Goal: Task Accomplishment & Management: Use online tool/utility

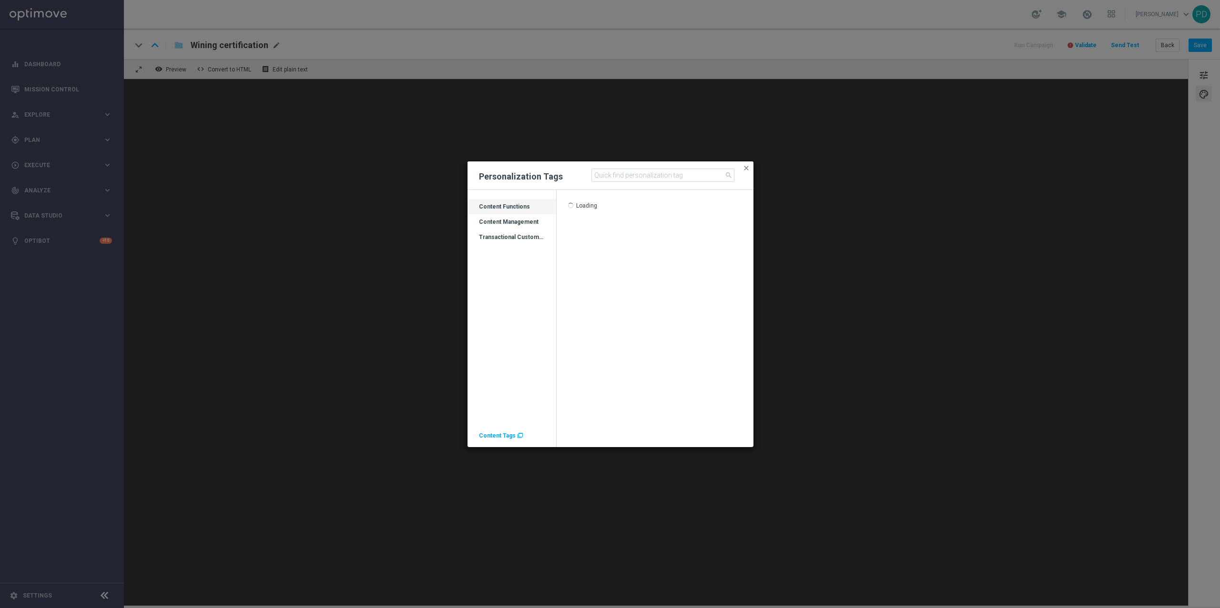
click at [522, 226] on div "Content Management" at bounding box center [511, 225] width 89 height 15
click at [529, 239] on div "Transactional Customer Data" at bounding box center [511, 240] width 89 height 15
drag, startPoint x: 557, startPoint y: 268, endPoint x: 518, endPoint y: 263, distance: 38.5
click at [517, 262] on div "Drag here to set row groups Drag here to set column labels Category Content Fun…" at bounding box center [610, 318] width 286 height 257
click at [495, 234] on div "Transactional Customer Data" at bounding box center [511, 240] width 89 height 15
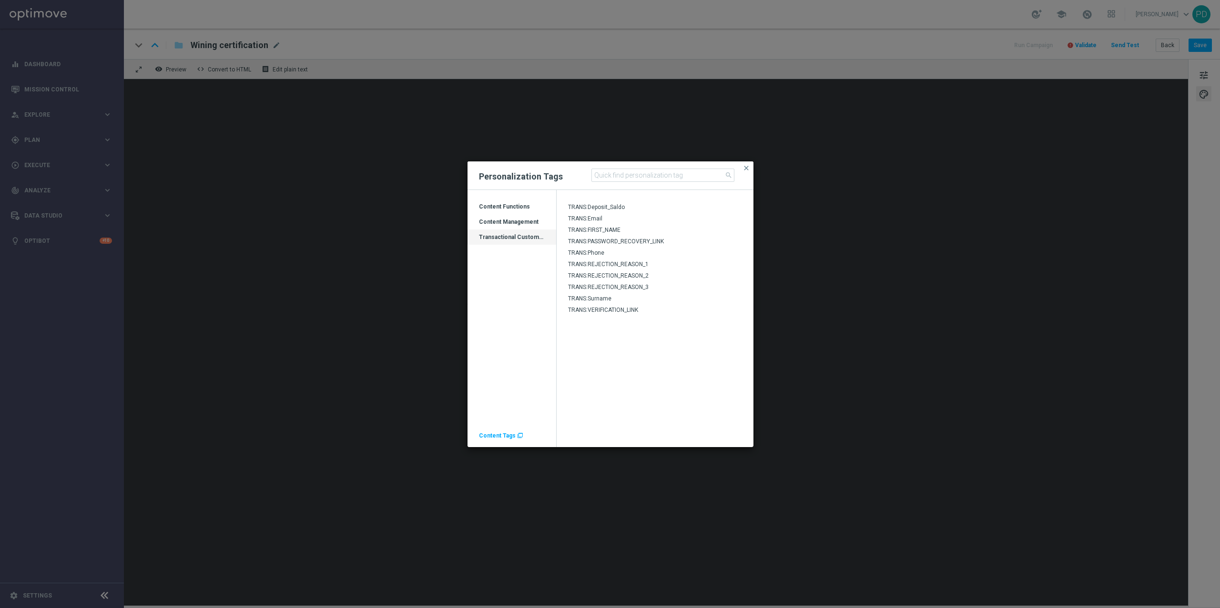
click at [495, 234] on div "Transactional Customer Data" at bounding box center [511, 240] width 89 height 15
click at [494, 231] on div "Transactional Customer Data" at bounding box center [511, 237] width 89 height 15
click at [501, 239] on span "Export" at bounding box center [505, 236] width 20 height 8
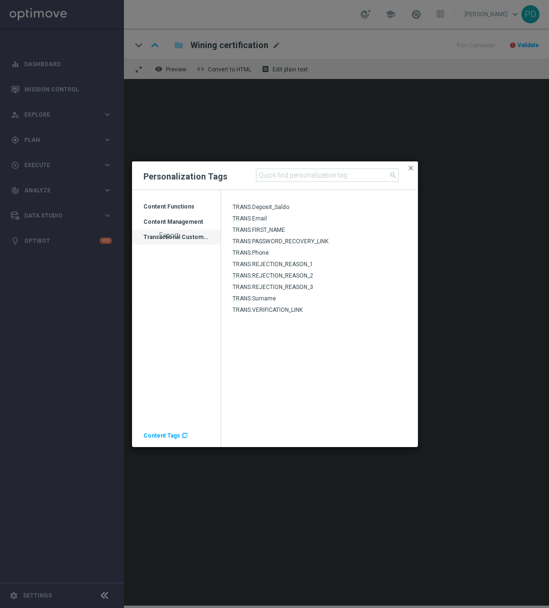
click at [172, 239] on span "Export" at bounding box center [169, 236] width 20 height 8
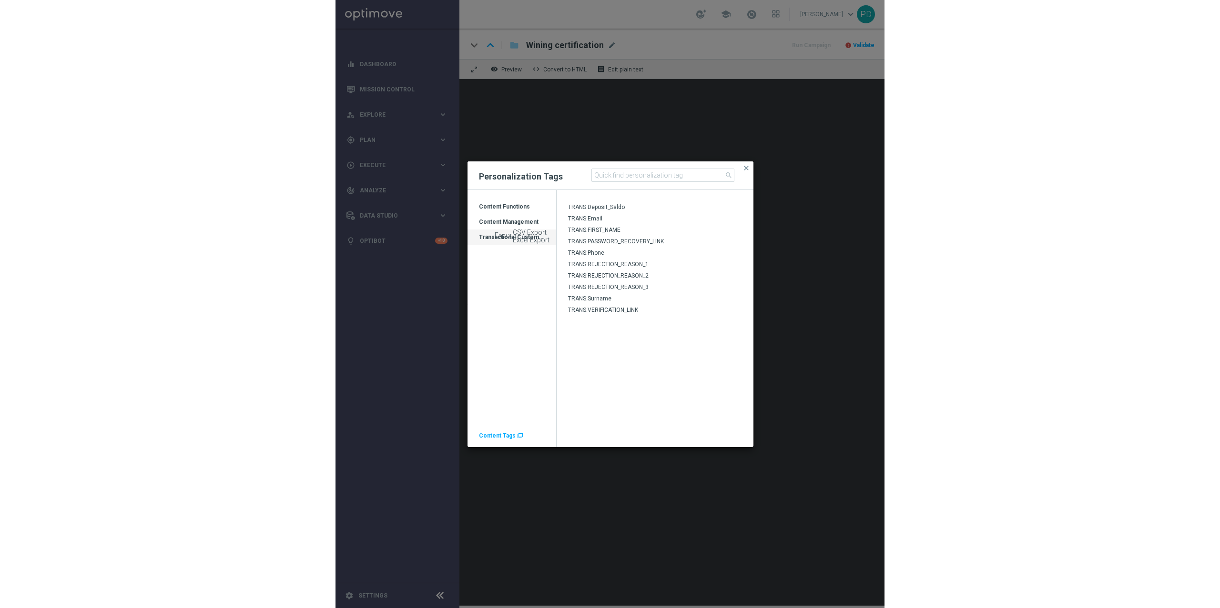
scroll to position [4, 0]
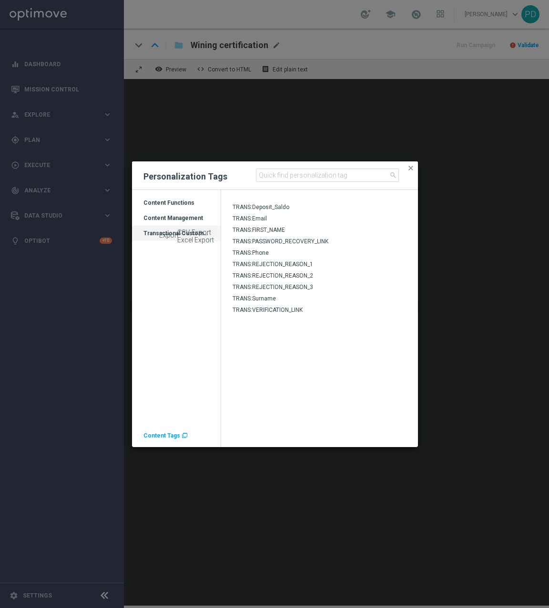
click at [152, 236] on div "Transactional Customer Data" at bounding box center [176, 237] width 89 height 15
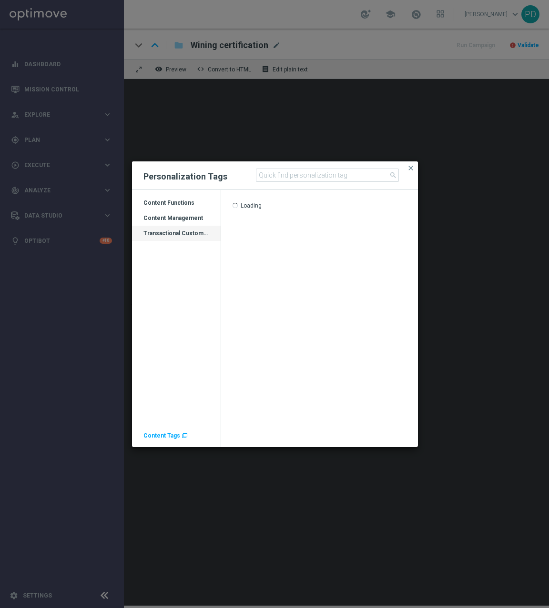
click at [172, 217] on div "Content Management" at bounding box center [176, 221] width 89 height 15
click at [172, 232] on div "Transactional Customer Data" at bounding box center [176, 237] width 89 height 15
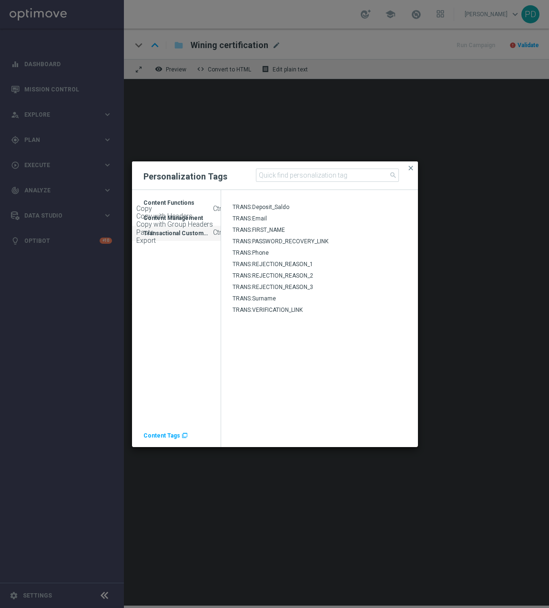
click at [179, 255] on ag-grid-angular "Drag here to set row groups Drag here to set column labels Category Content Fun…" at bounding box center [176, 323] width 89 height 249
click at [413, 169] on span "close" at bounding box center [411, 168] width 8 height 8
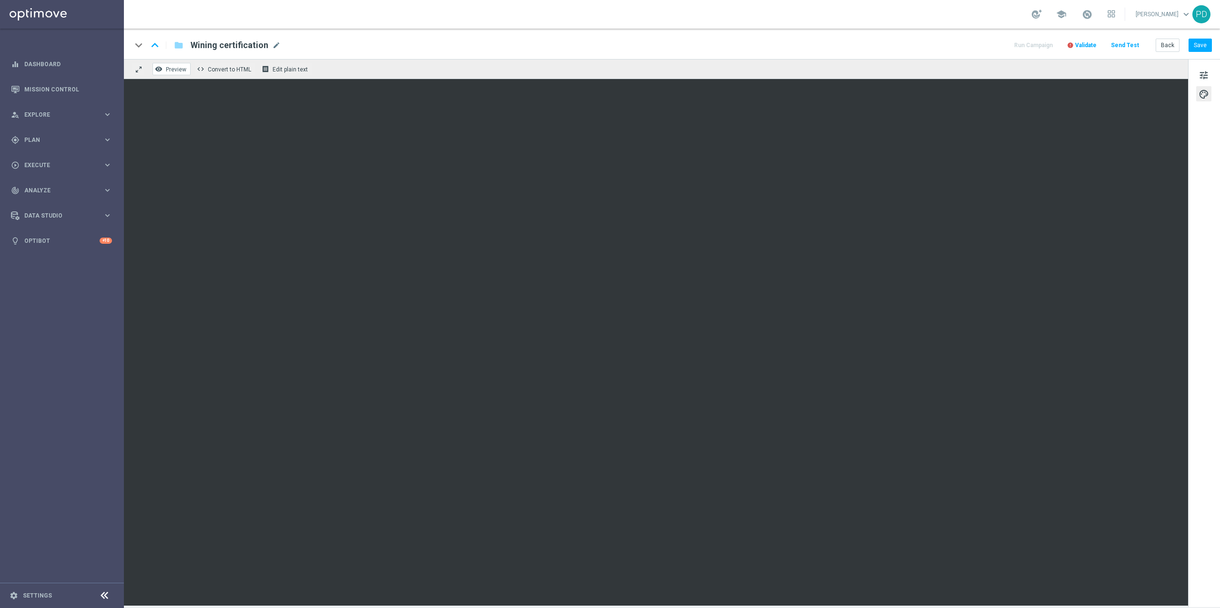
click at [172, 69] on span "Preview" at bounding box center [176, 69] width 20 height 7
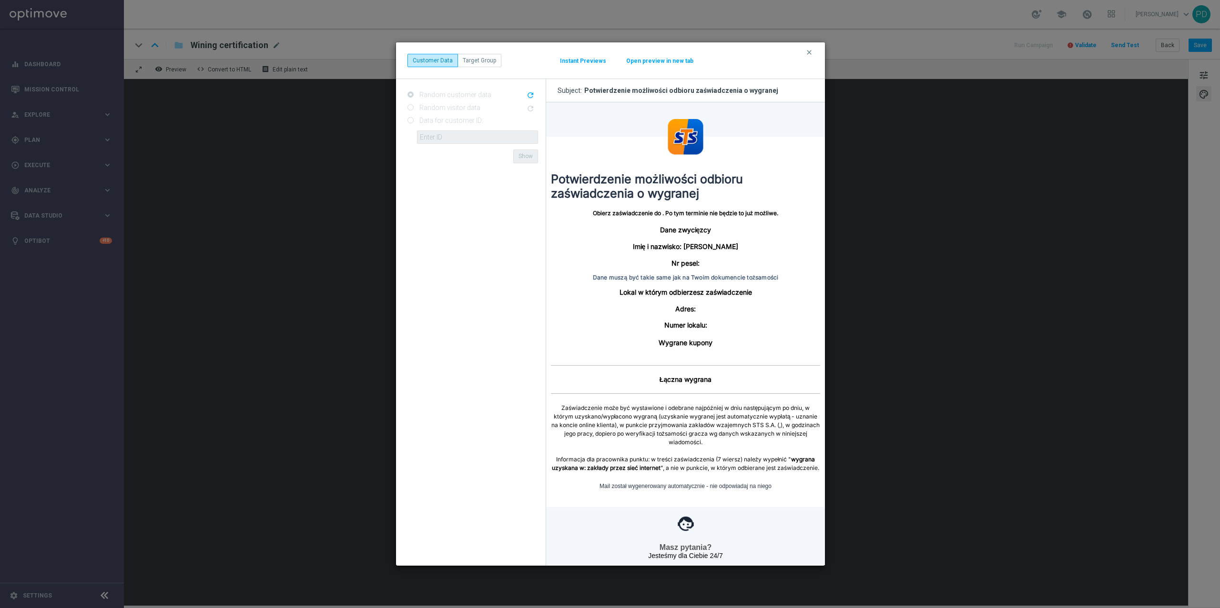
scroll to position [0, 0]
click at [811, 53] on icon "clear" at bounding box center [809, 53] width 8 height 8
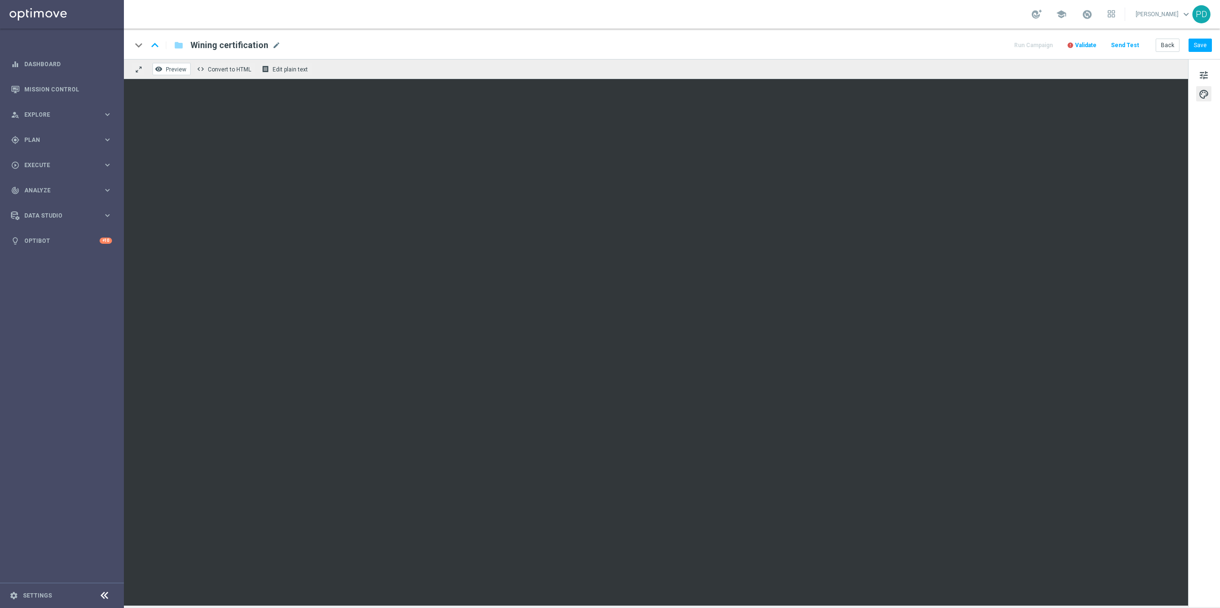
click at [178, 70] on span "Preview" at bounding box center [176, 69] width 20 height 7
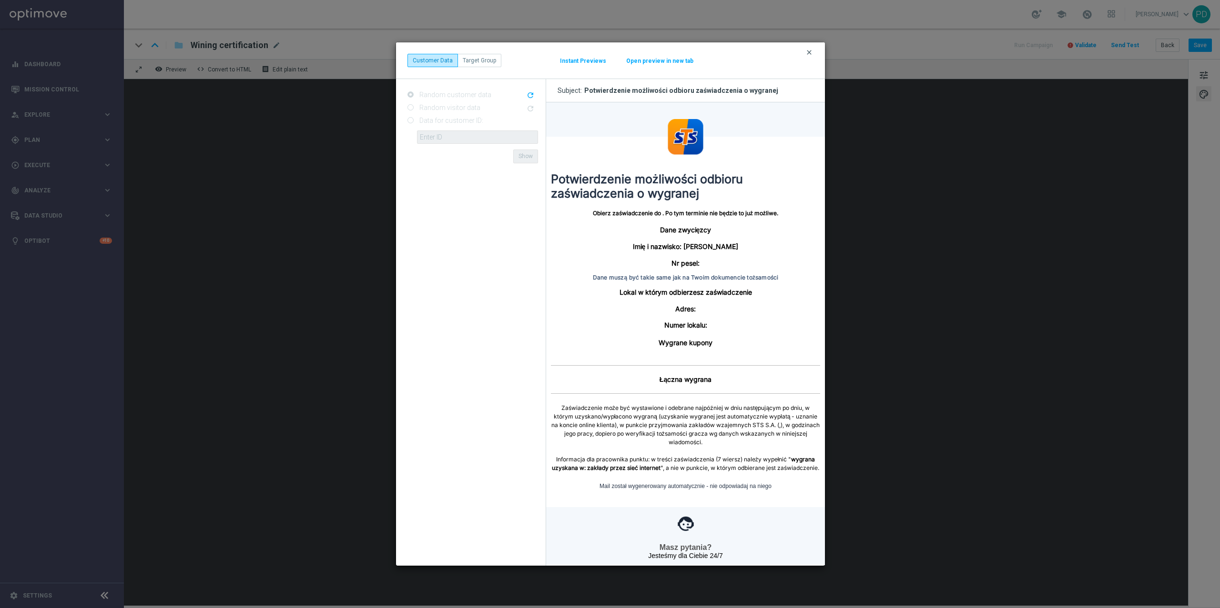
click at [812, 51] on icon "clear" at bounding box center [809, 53] width 8 height 8
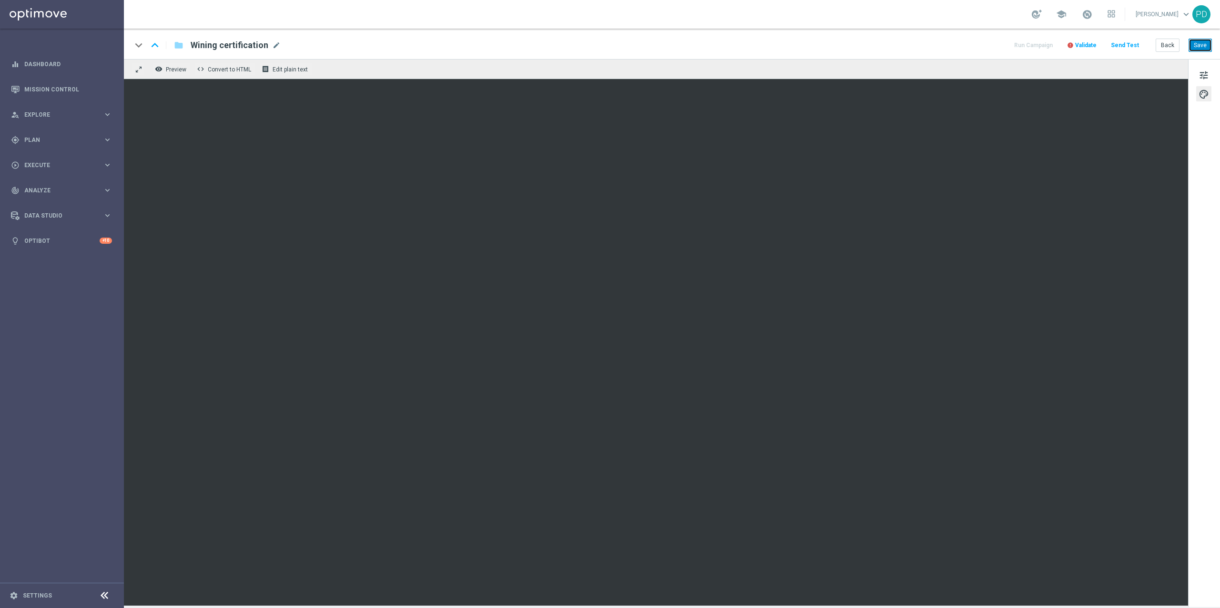
click at [1197, 45] on button "Save" at bounding box center [1199, 45] width 23 height 13
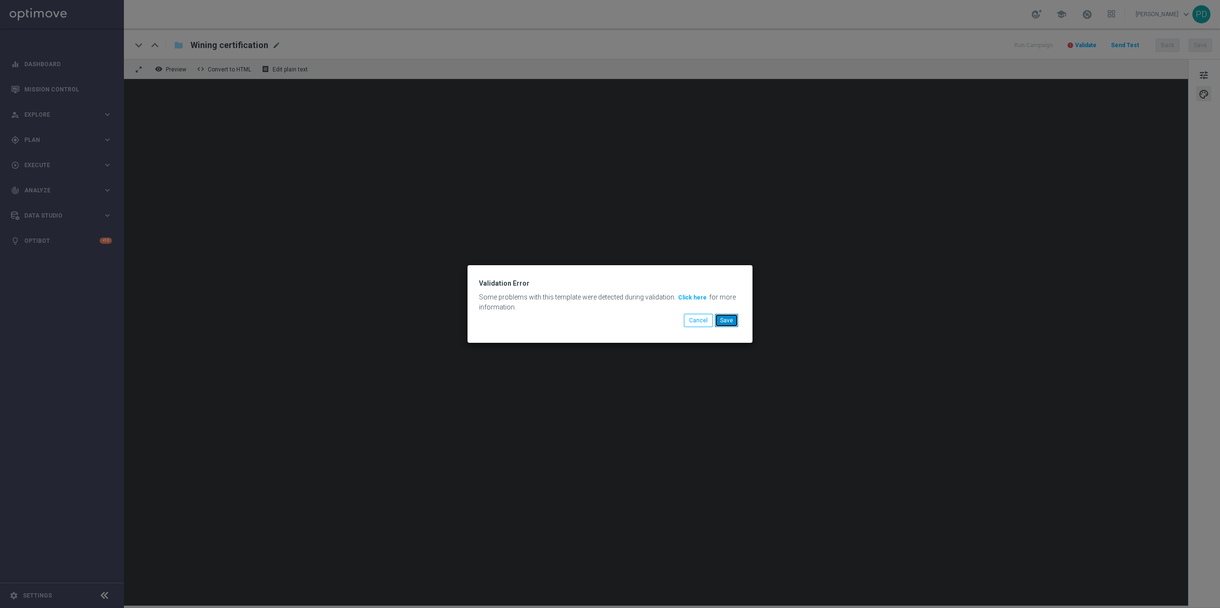
click at [730, 322] on button "Save" at bounding box center [726, 320] width 23 height 13
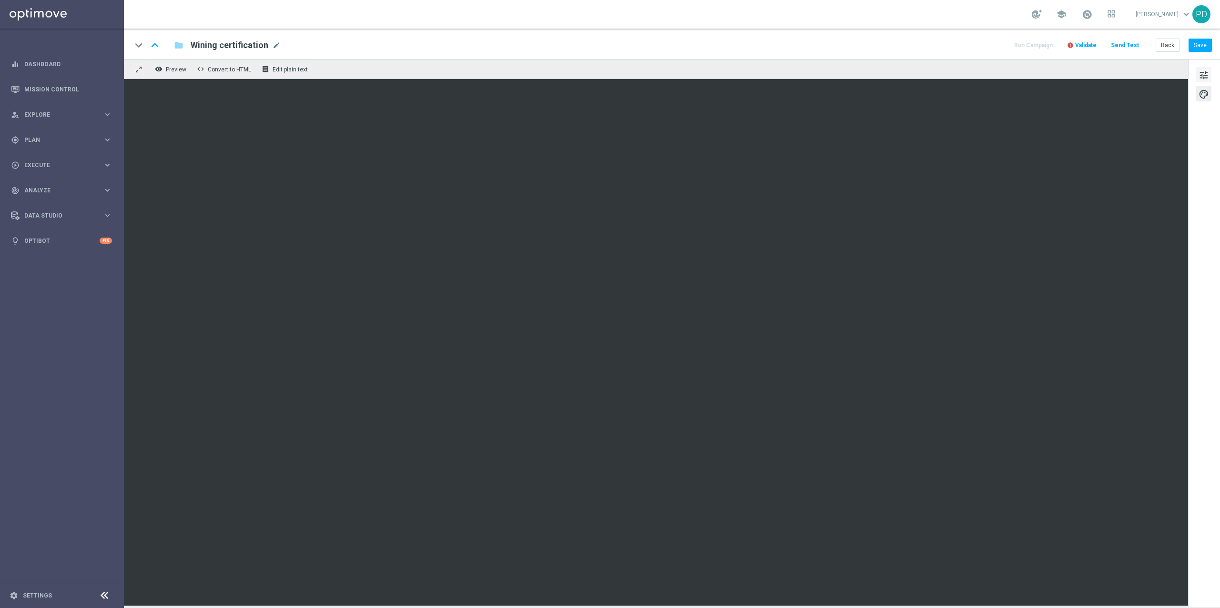
click at [1201, 78] on span "tune" at bounding box center [1203, 75] width 10 height 12
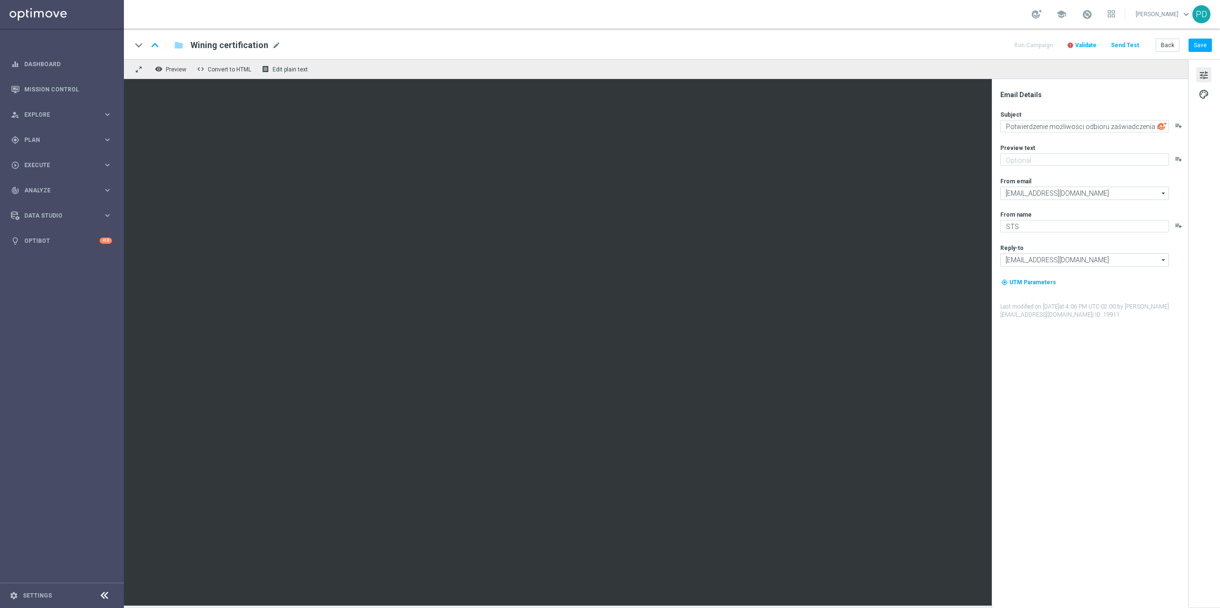
click at [1092, 316] on span "| ID: 19911" at bounding box center [1106, 315] width 28 height 7
